Goal: Information Seeking & Learning: Learn about a topic

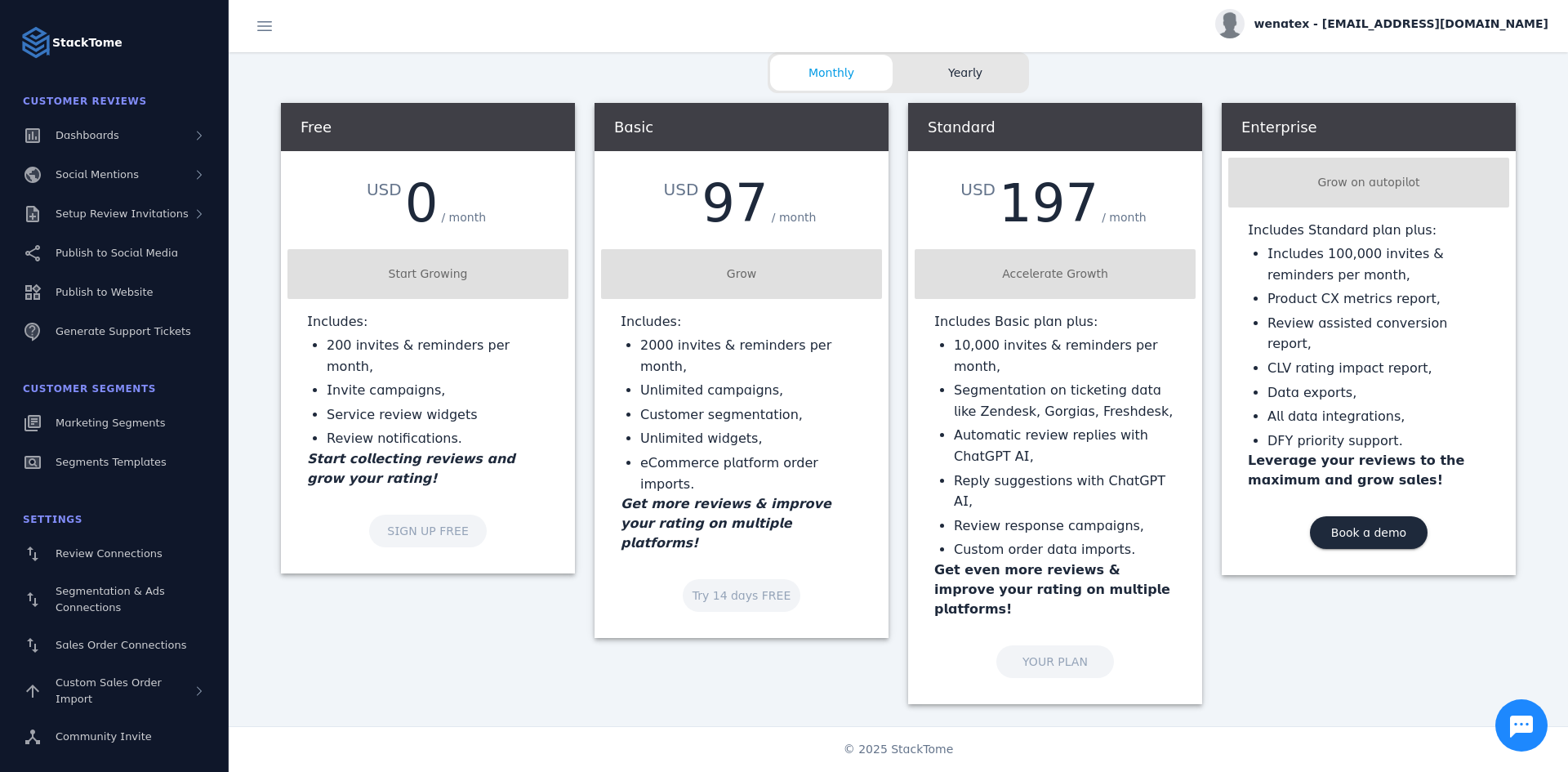
click at [762, 714] on div "Leverage the data from multiple sources and start getting more positive reviews…" at bounding box center [898, 777] width 1340 height 127
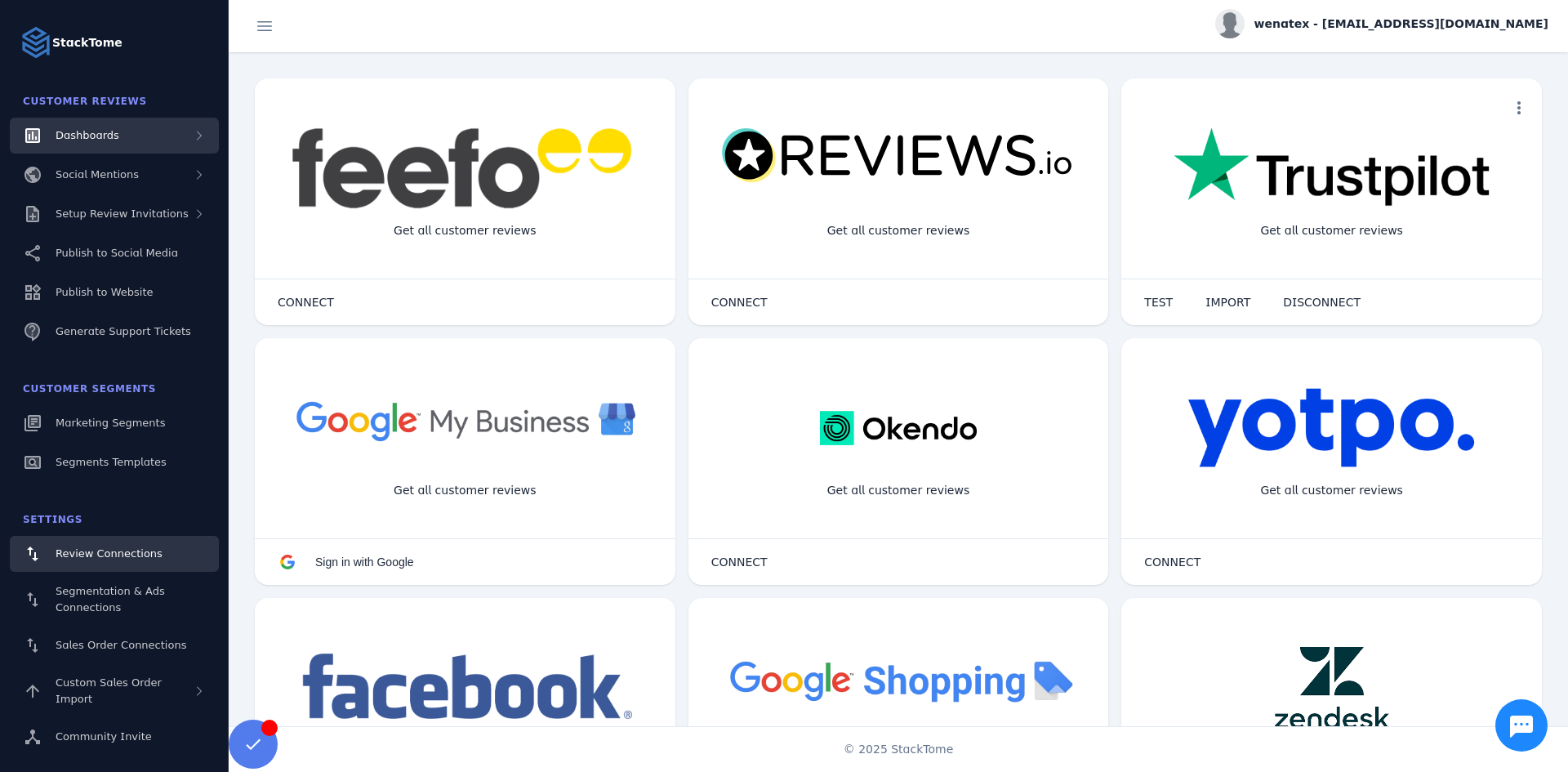
click at [148, 131] on div "Dashboards" at bounding box center [114, 135] width 209 height 36
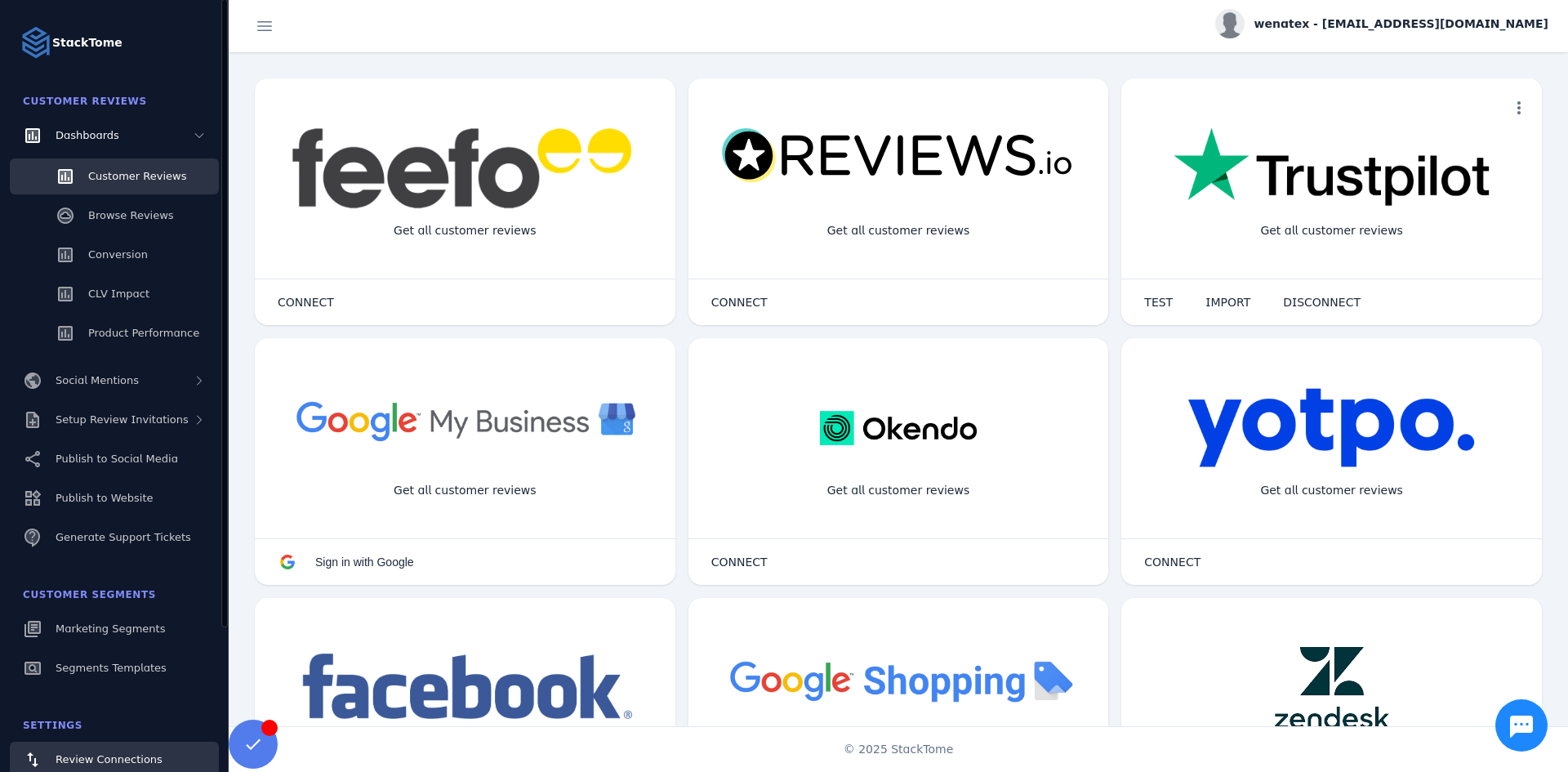
click at [102, 163] on link "Customer Reviews" at bounding box center [114, 176] width 209 height 36
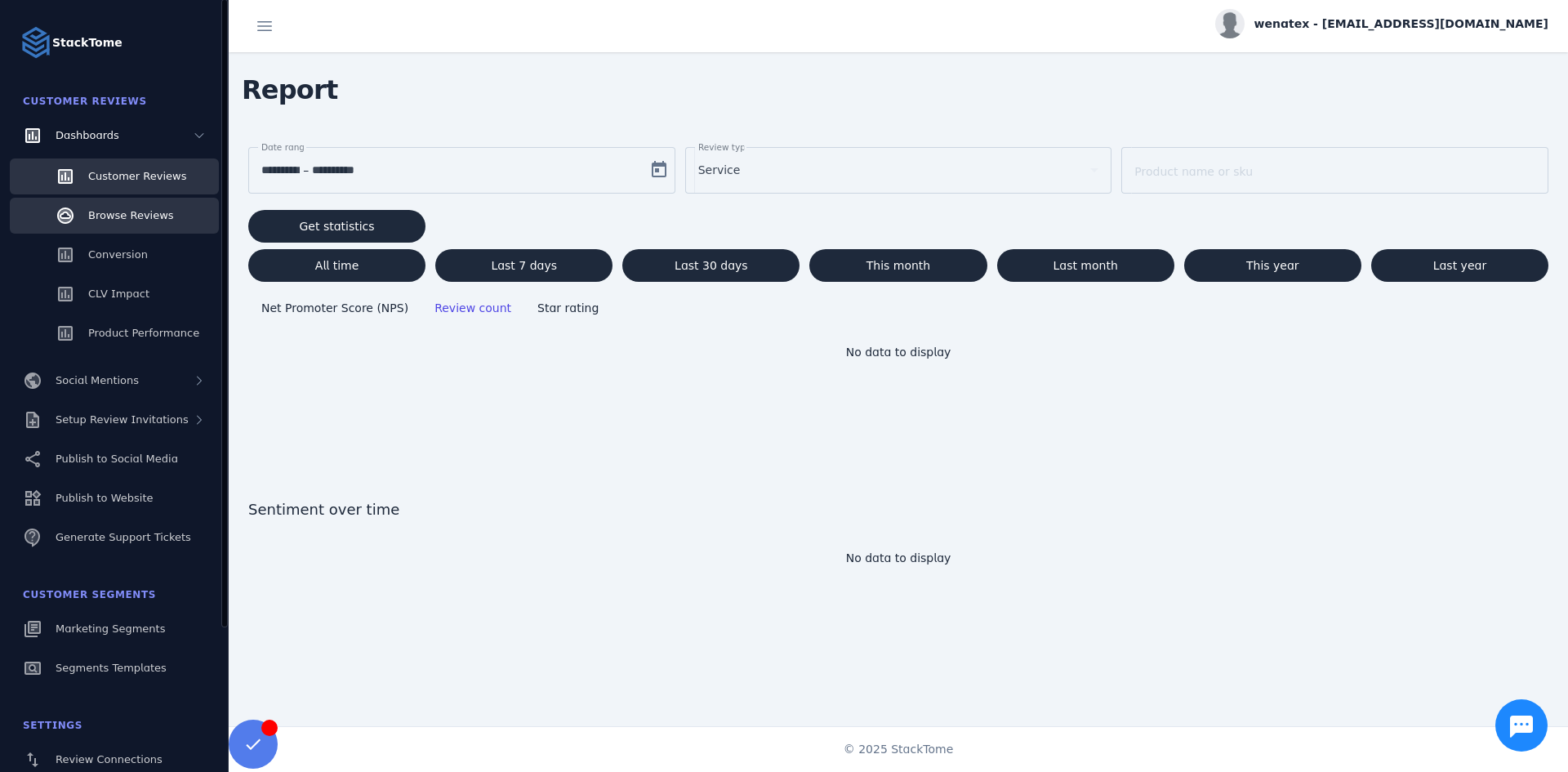
click at [129, 227] on link "Browse Reviews" at bounding box center [114, 216] width 209 height 36
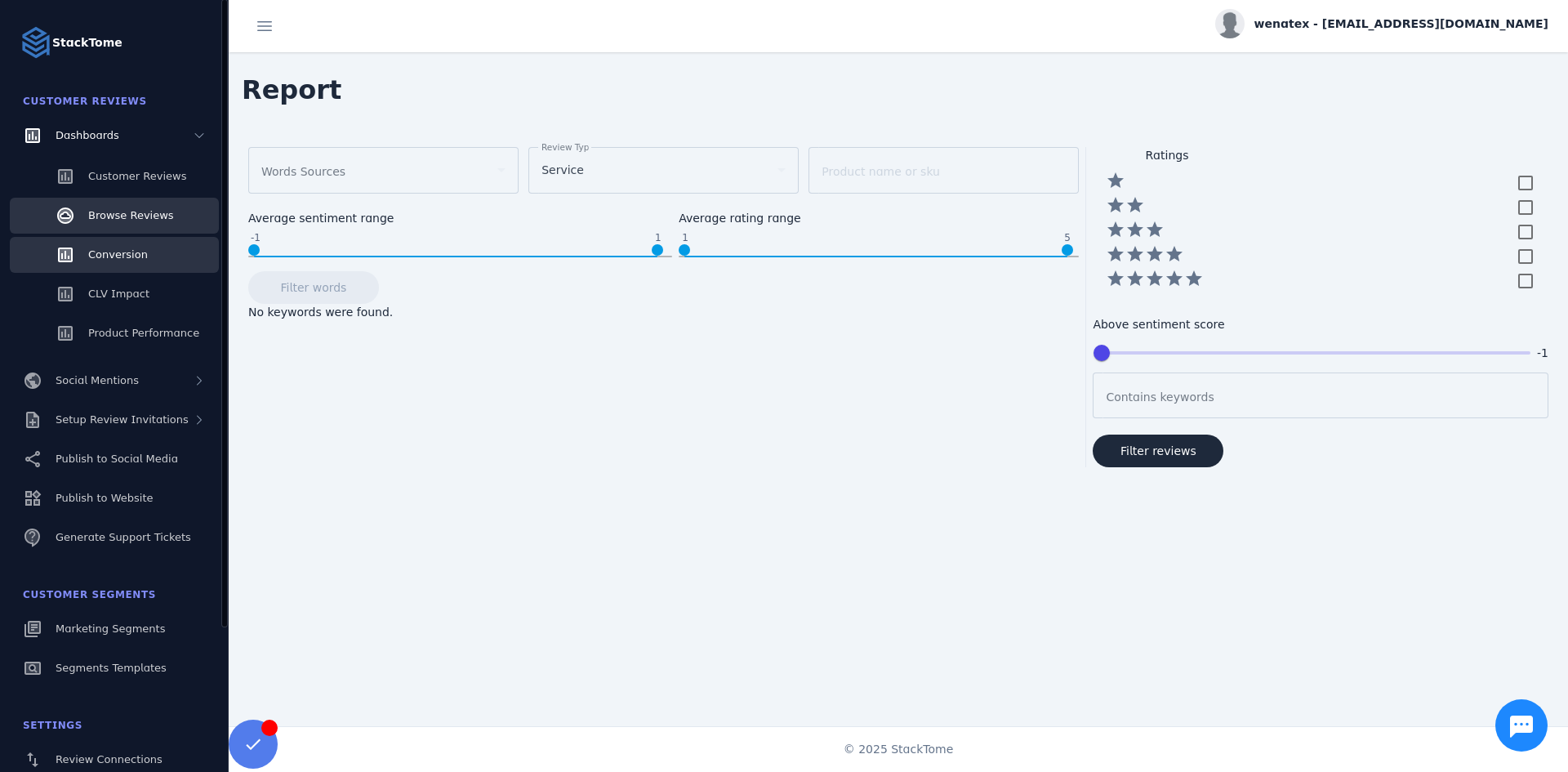
click at [100, 253] on span "Conversion" at bounding box center [118, 255] width 60 height 12
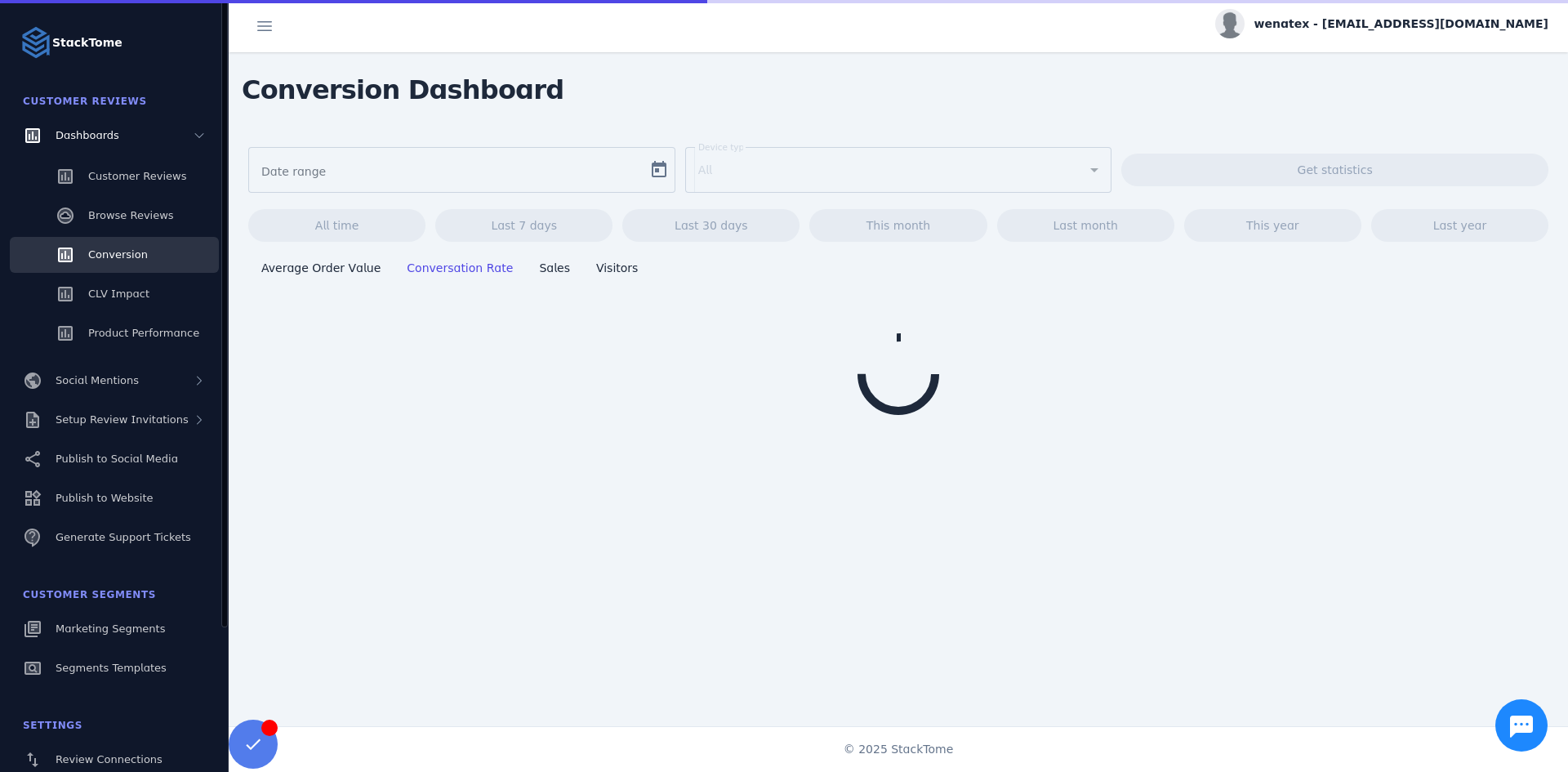
type input "**********"
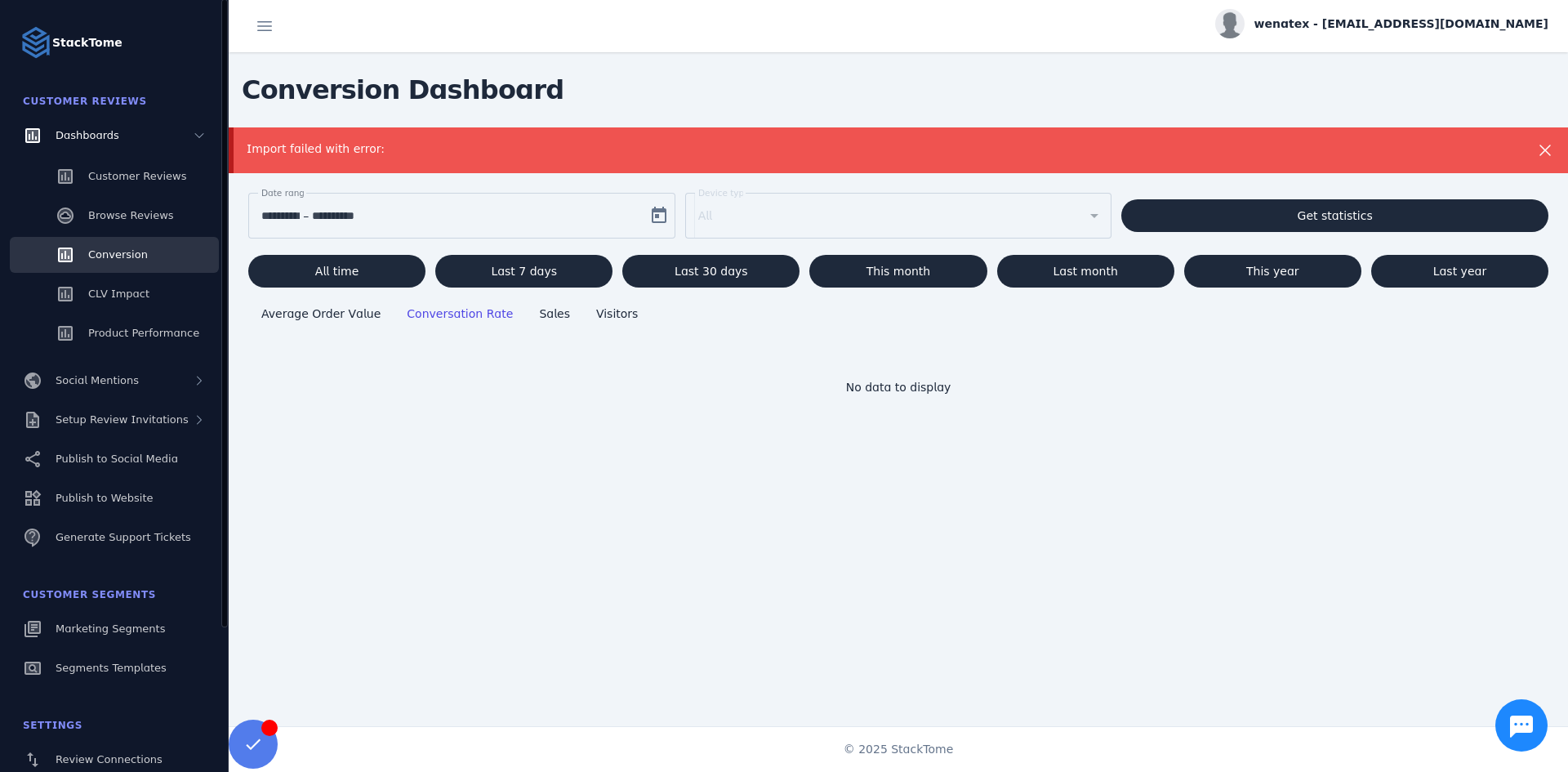
click at [99, 259] on span "Conversion" at bounding box center [118, 255] width 60 height 12
click at [102, 285] on link "CLV Impact" at bounding box center [114, 294] width 209 height 36
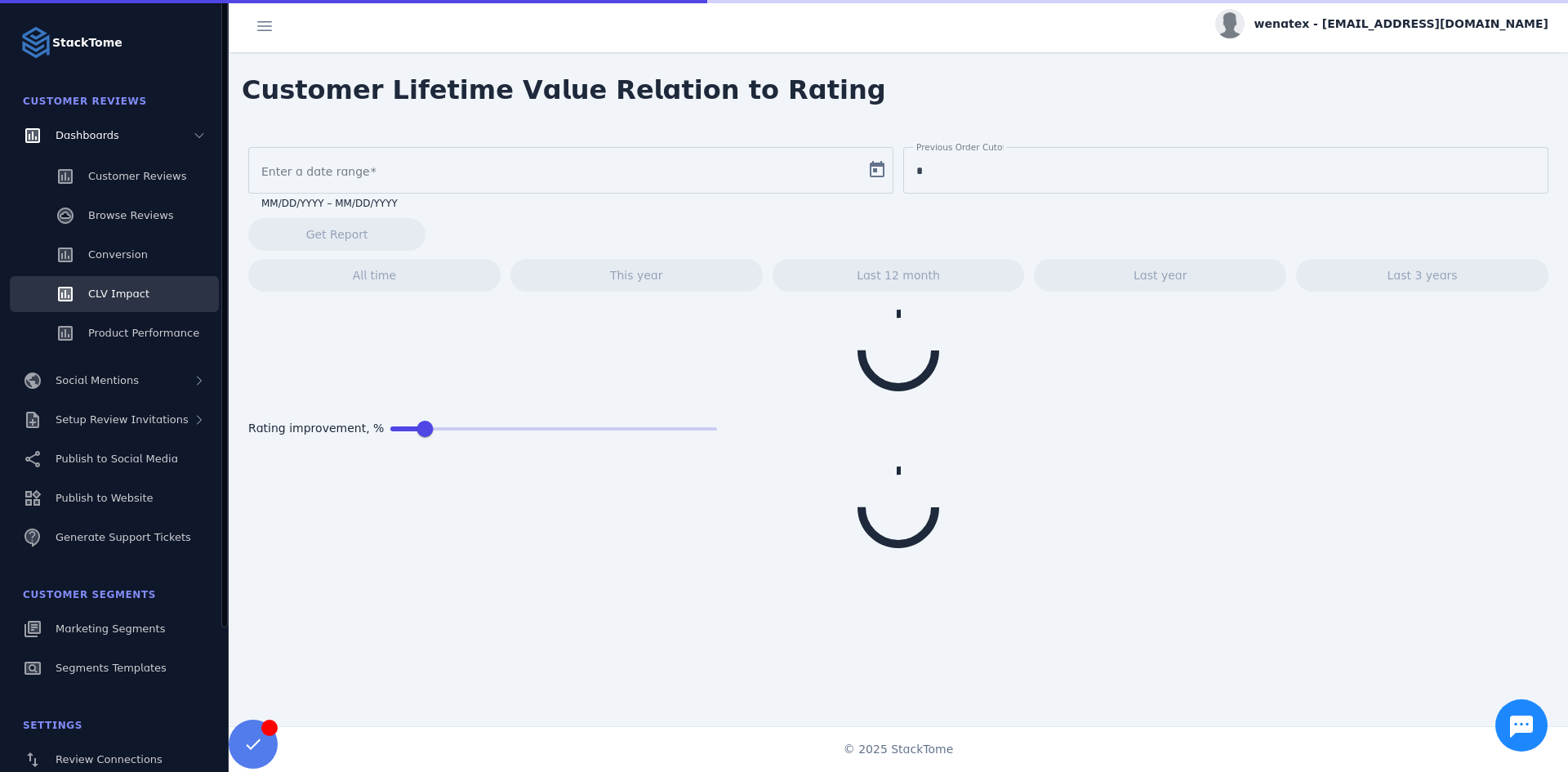
type input "**********"
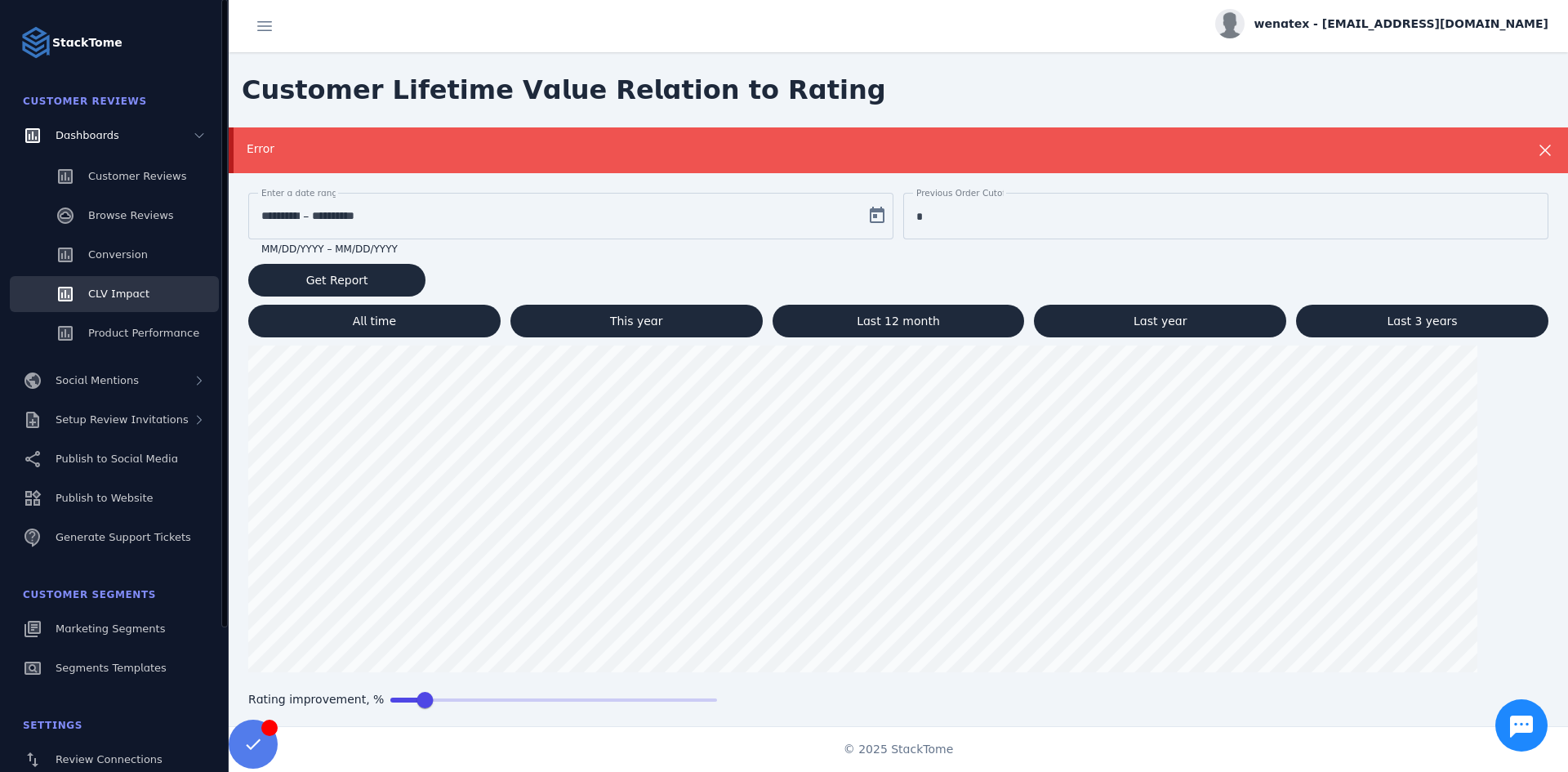
scroll to position [179, 0]
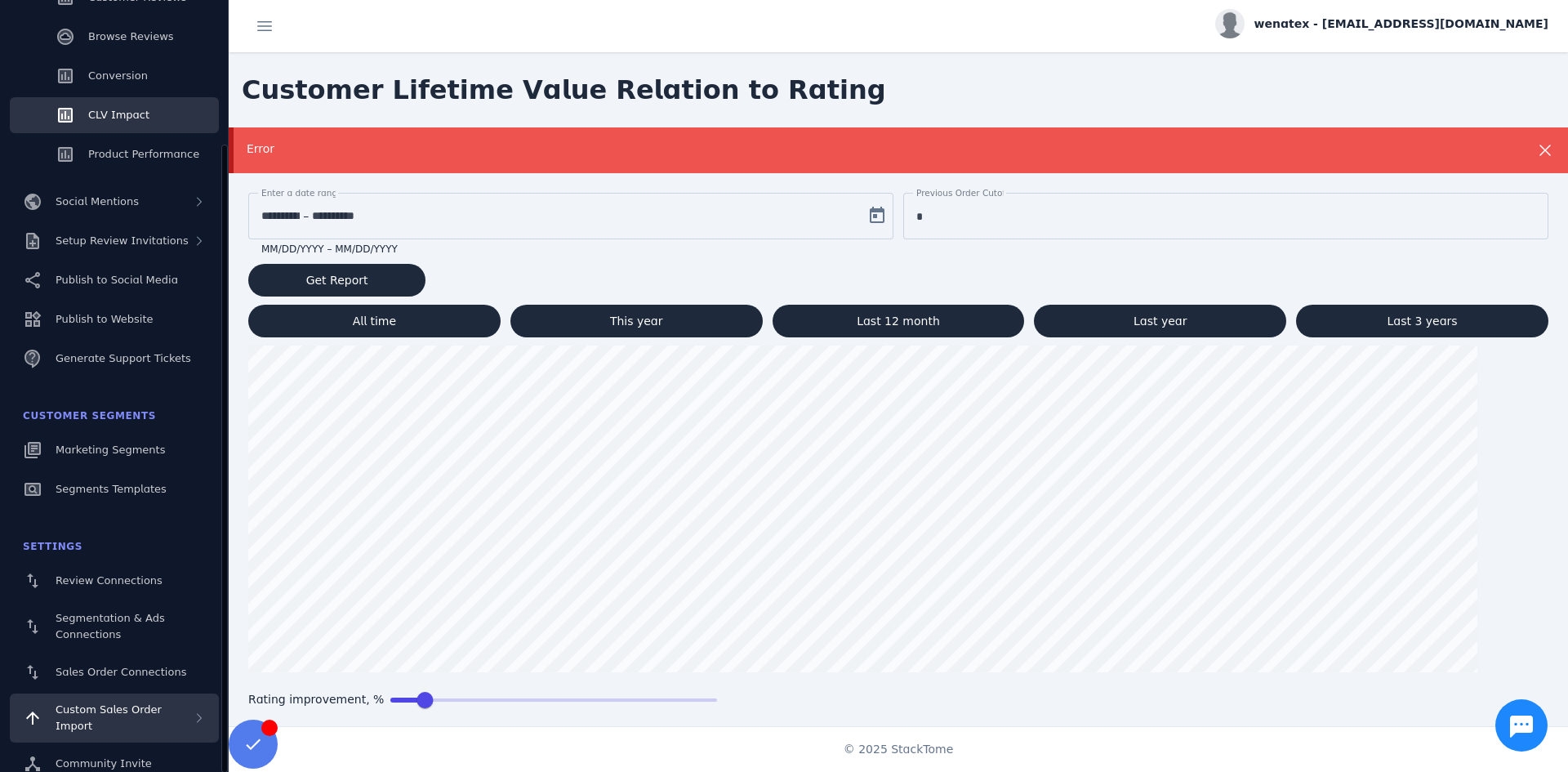
click at [72, 710] on span "Custom Sales Order Import" at bounding box center [108, 718] width 106 height 29
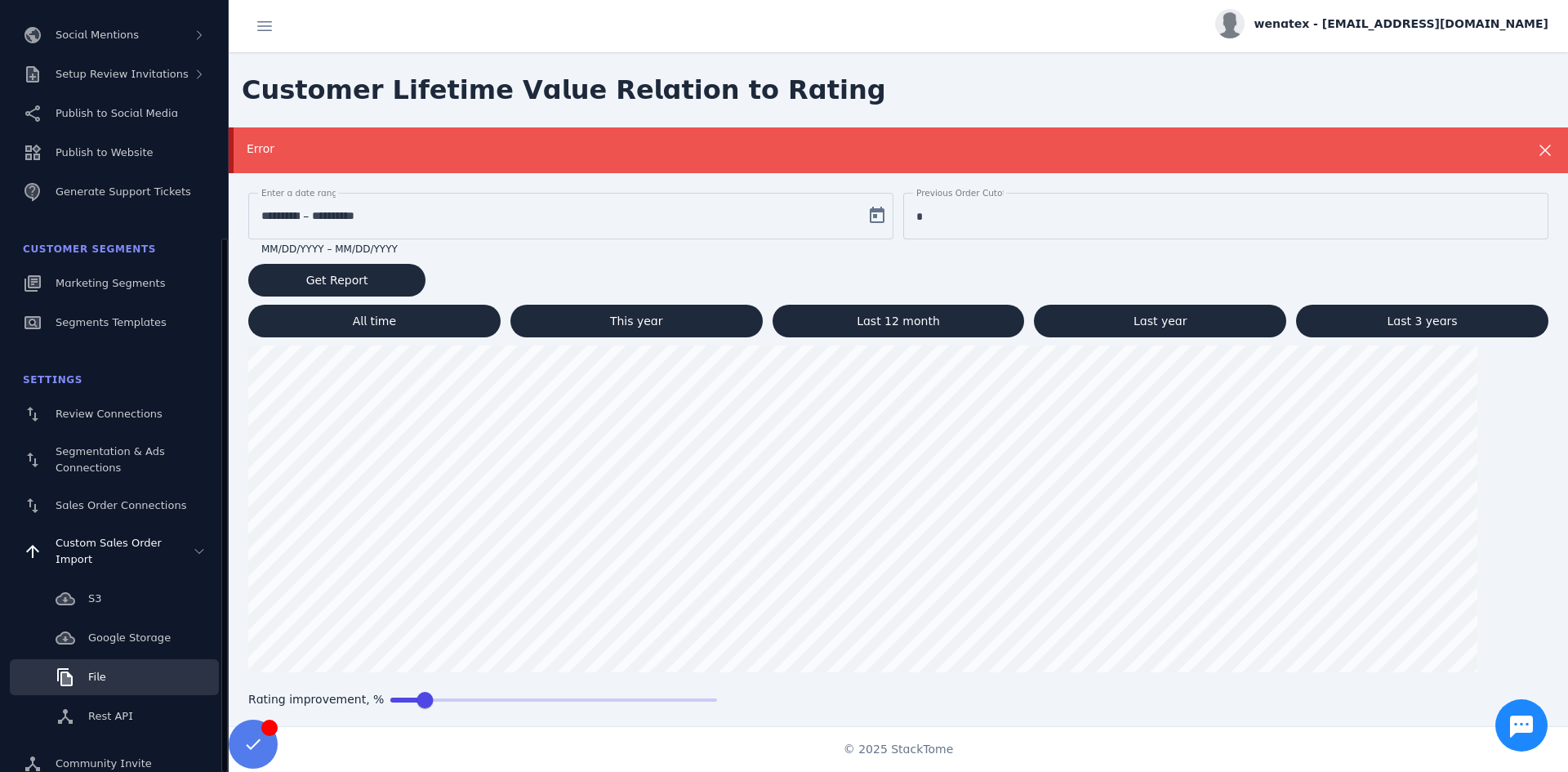
click at [83, 669] on link "File" at bounding box center [114, 677] width 209 height 36
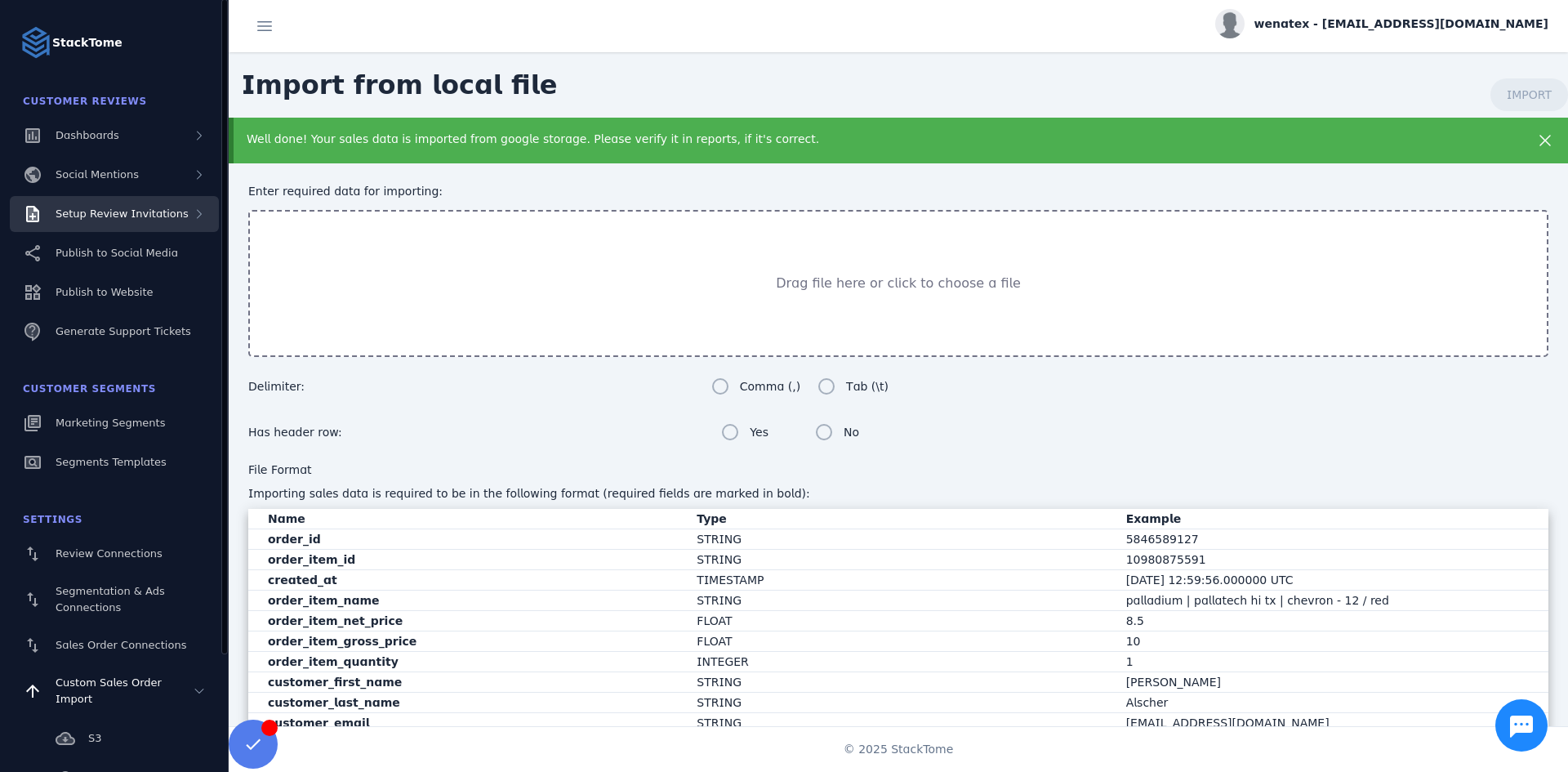
click at [156, 213] on span "Setup Review Invitations" at bounding box center [122, 214] width 133 height 12
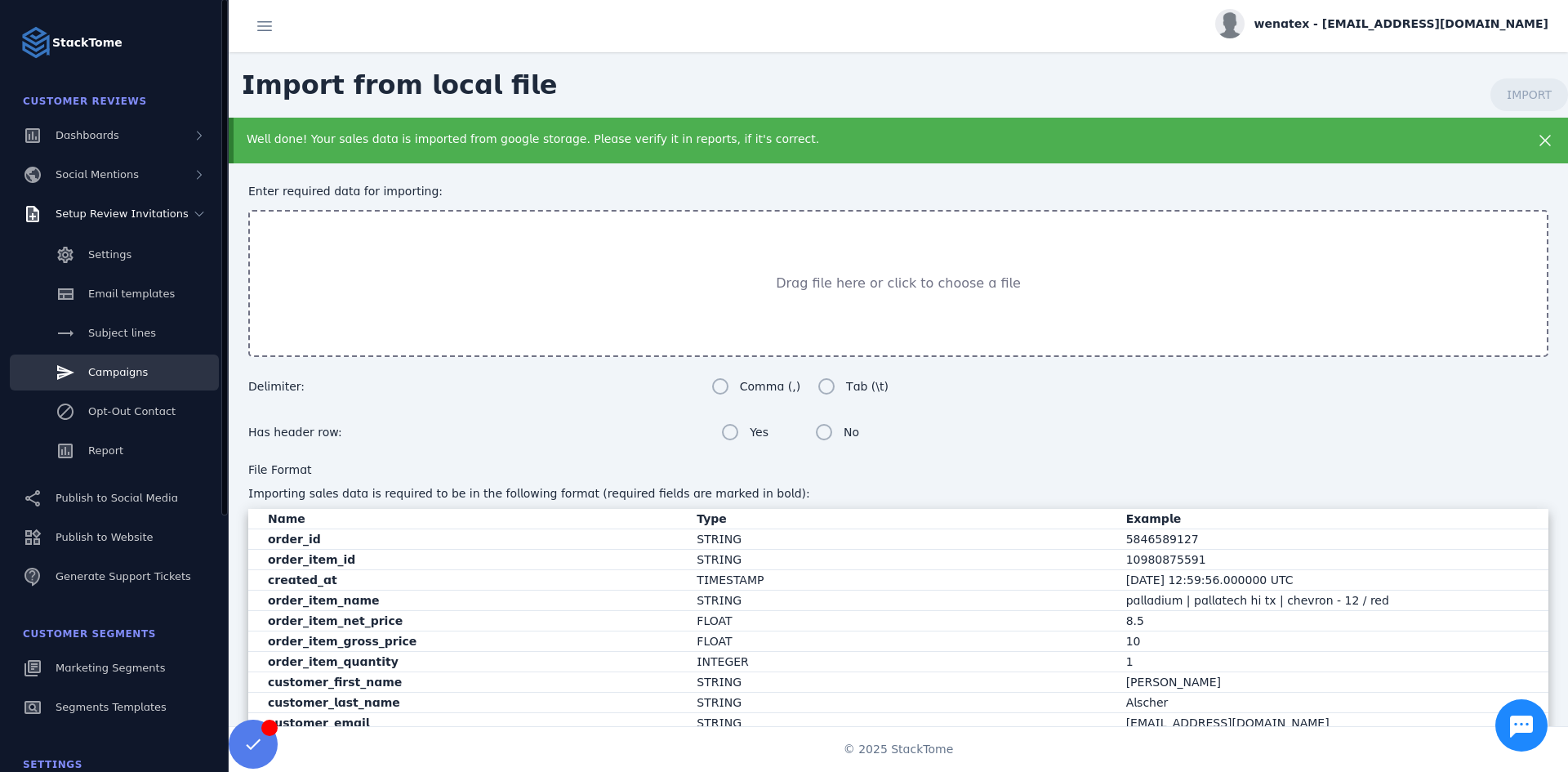
click at [101, 380] on div "Campaigns" at bounding box center [118, 372] width 60 height 16
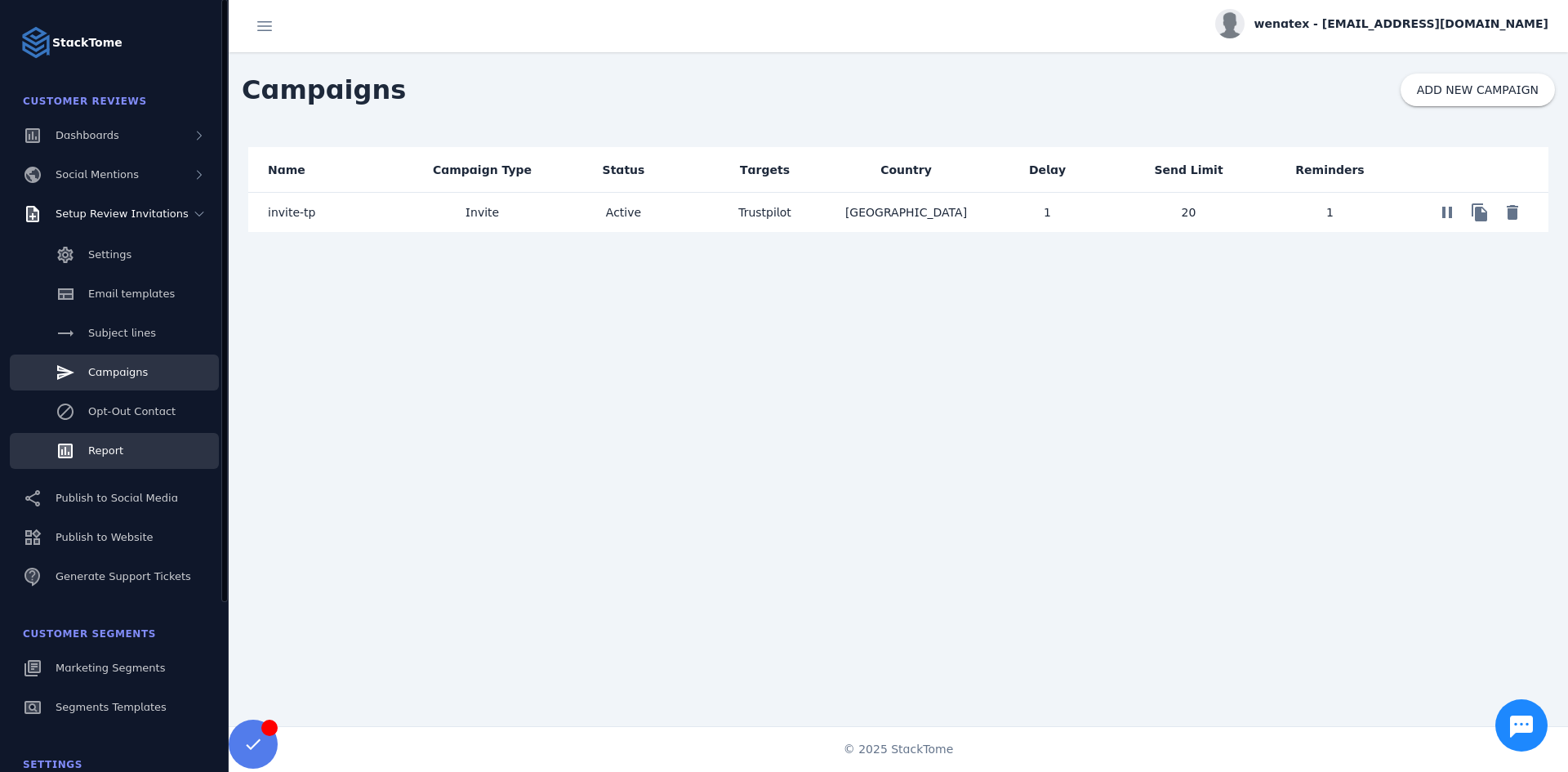
click at [113, 446] on span "Report" at bounding box center [106, 451] width 35 height 12
